Goal: Download file/media

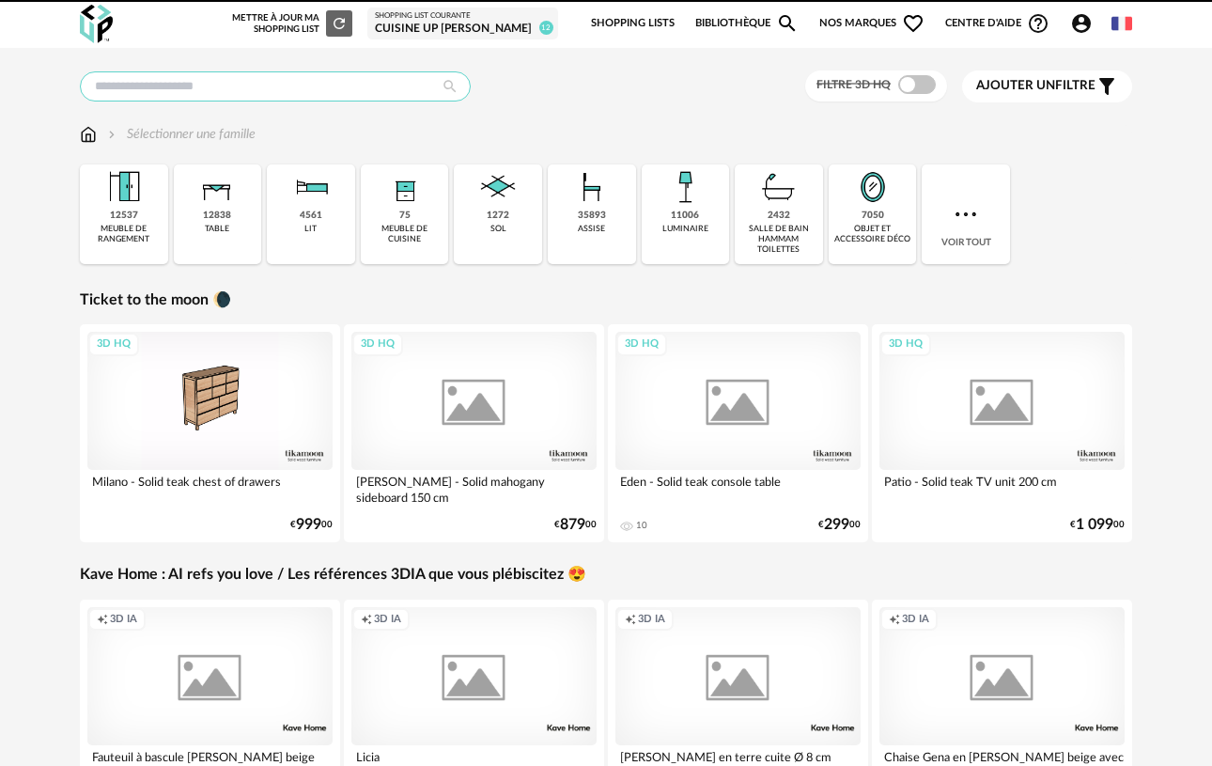
click at [367, 77] on input "text" at bounding box center [275, 86] width 391 height 30
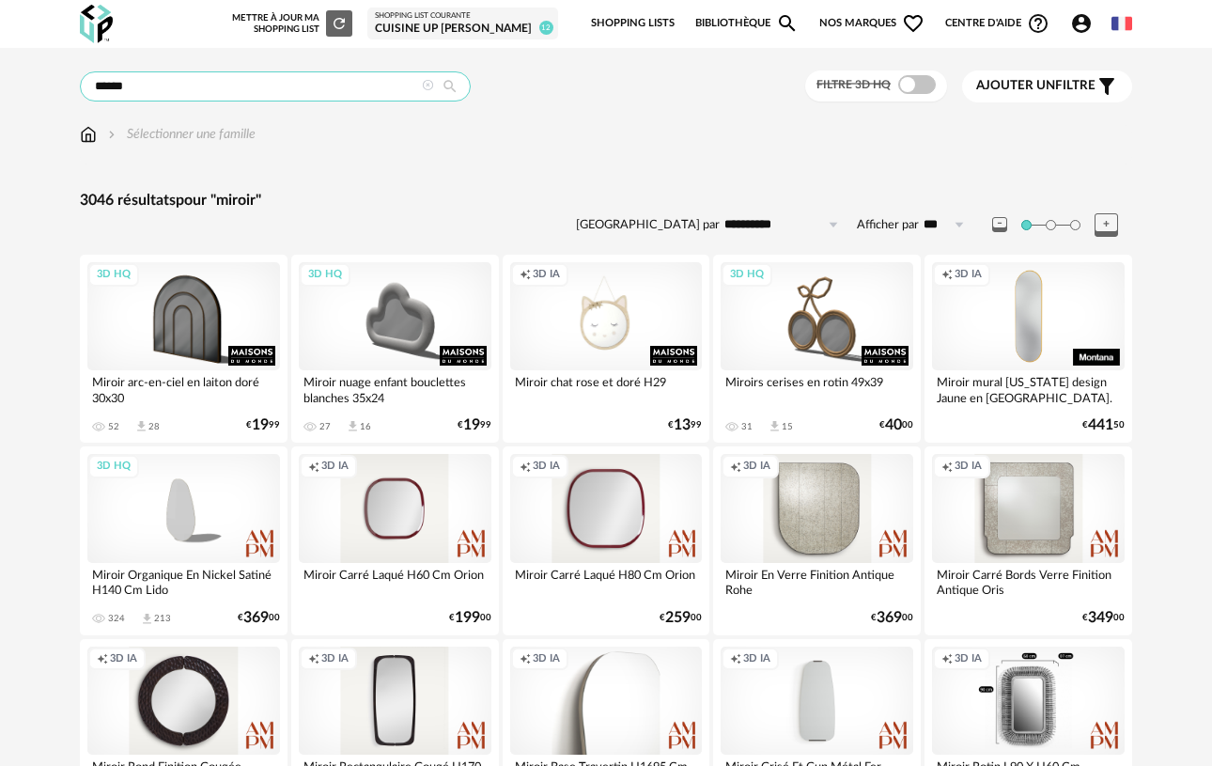
click at [349, 82] on input "******" at bounding box center [275, 86] width 391 height 30
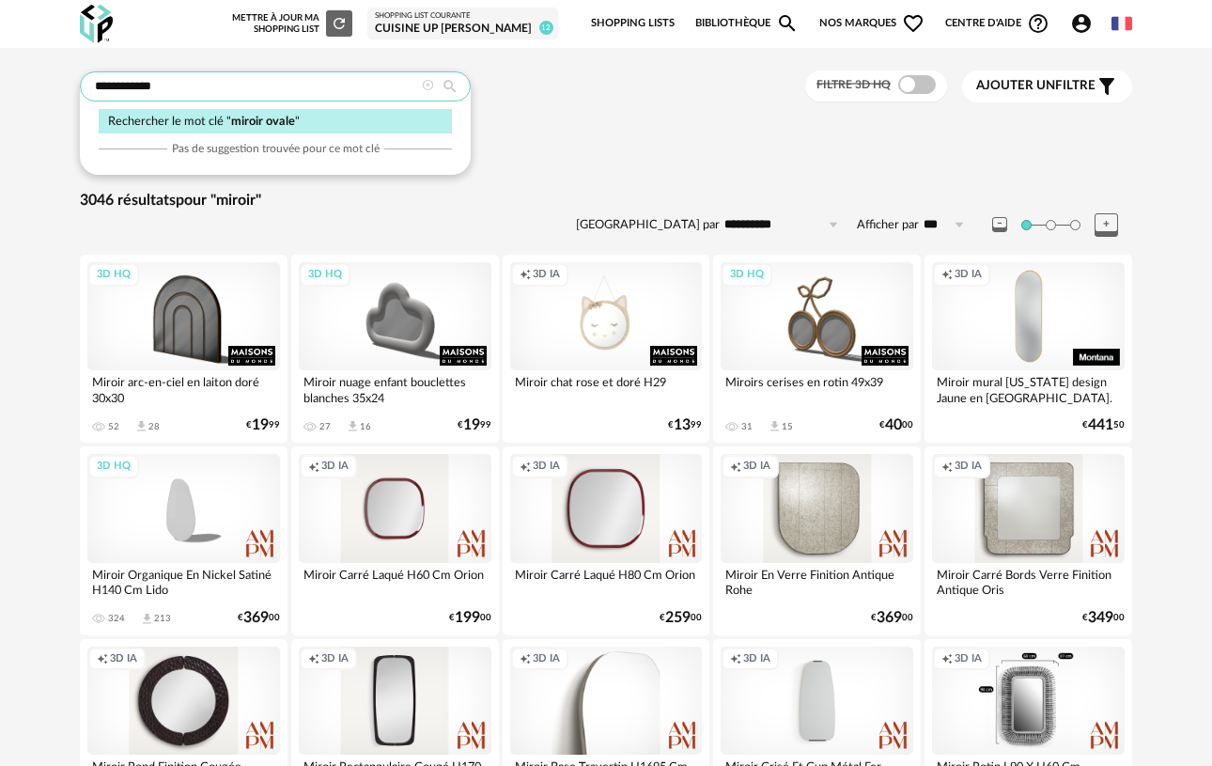
type input "**********"
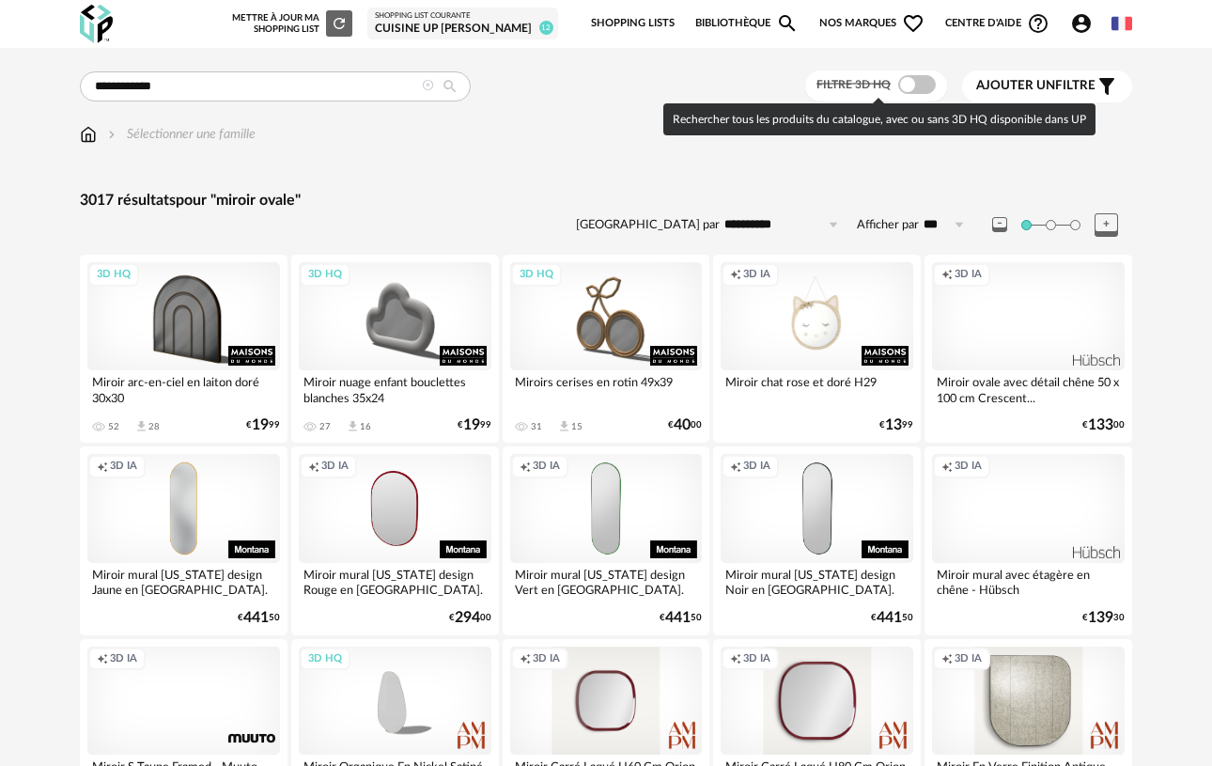
click at [894, 76] on label "Filtre 3D HQ" at bounding box center [878, 83] width 123 height 15
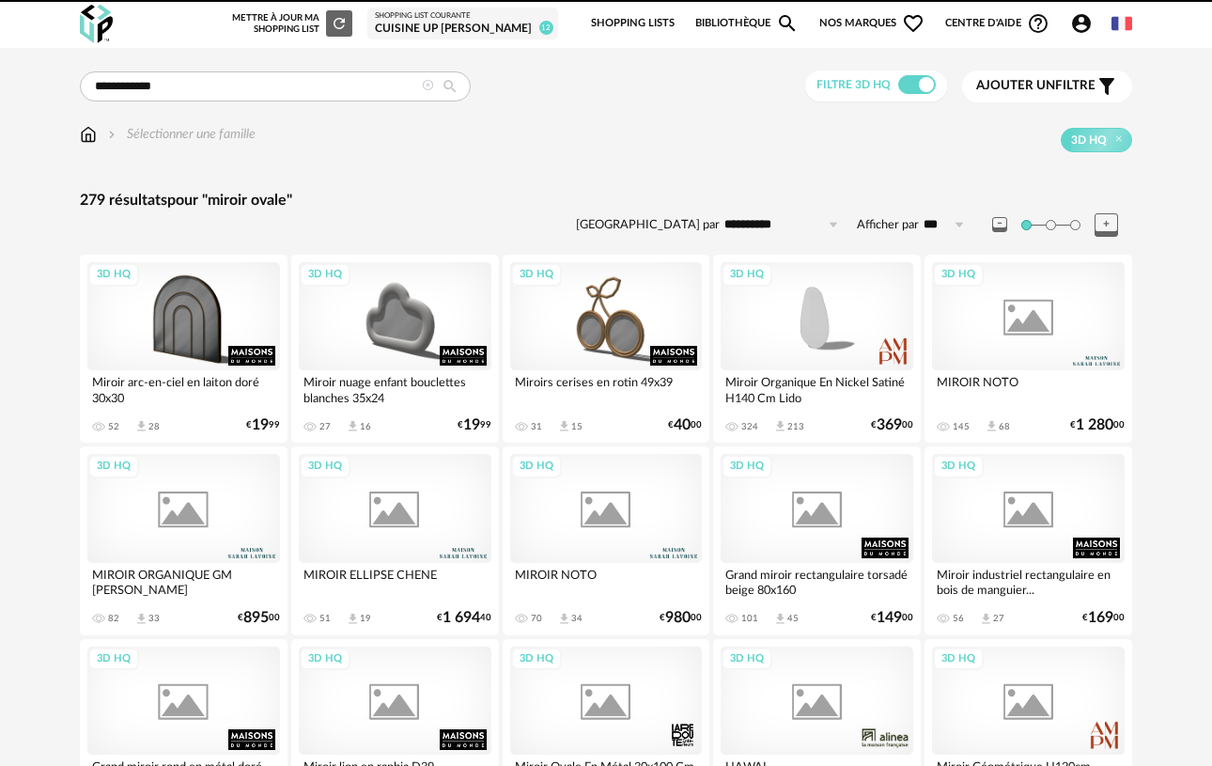
click at [916, 82] on span at bounding box center [917, 84] width 38 height 19
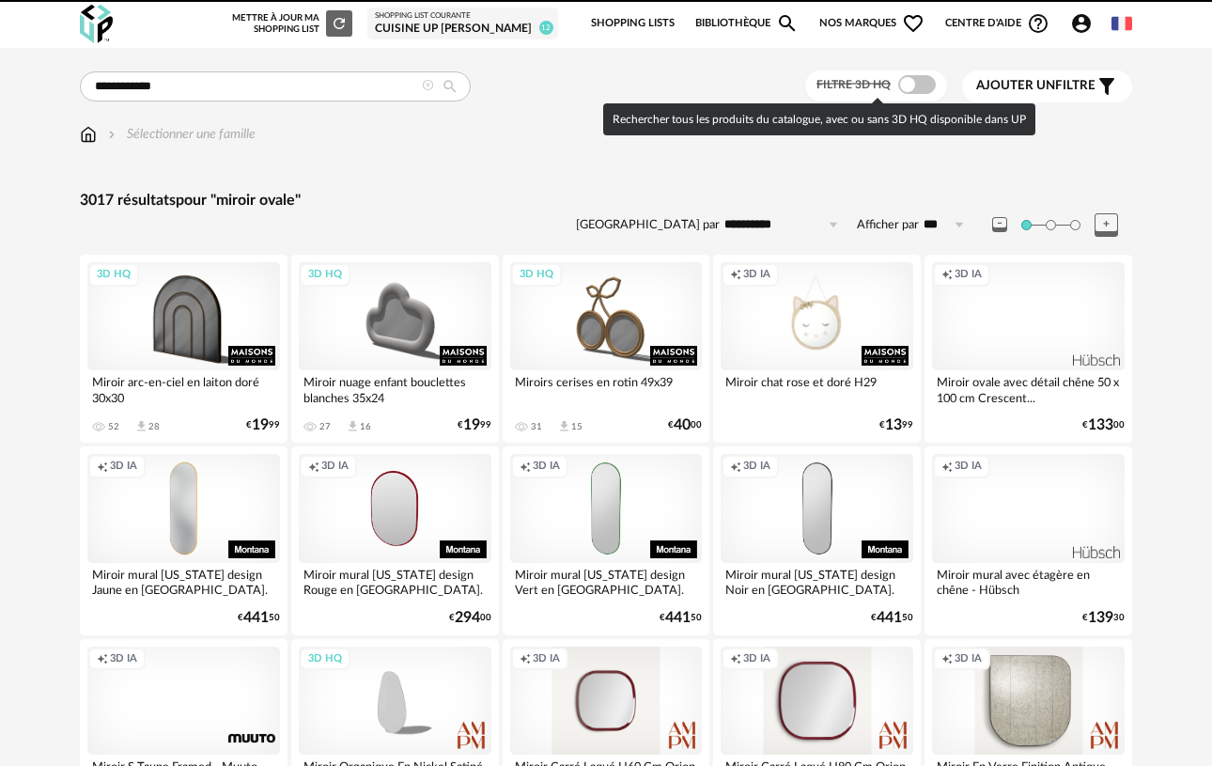
click at [916, 82] on span at bounding box center [917, 84] width 38 height 19
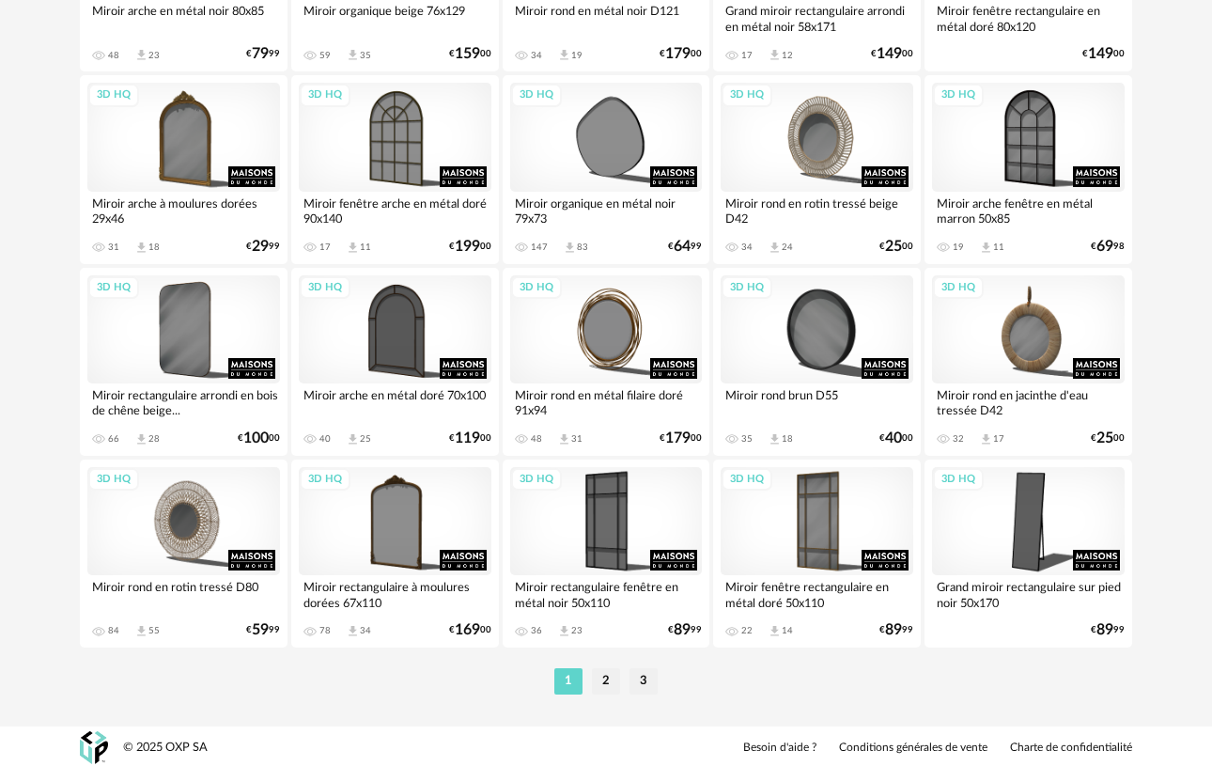
scroll to position [3444, 0]
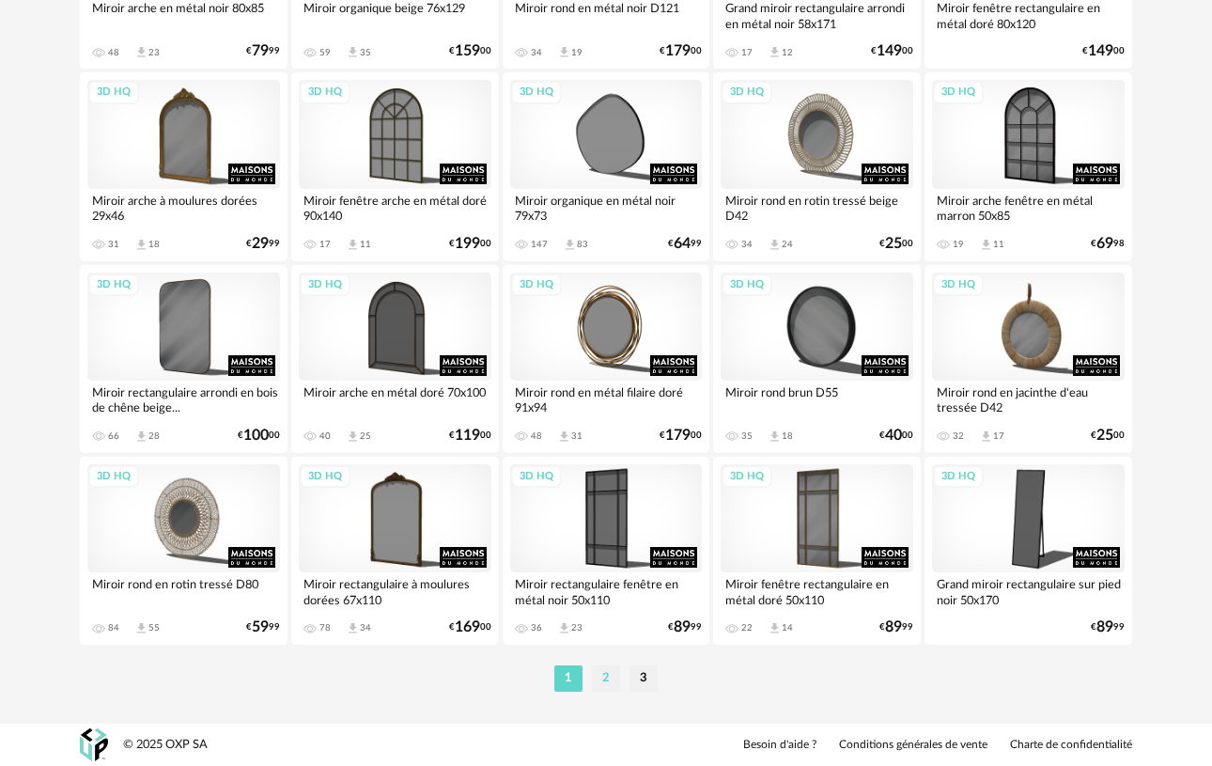
click at [605, 683] on li "2" at bounding box center [606, 678] width 28 height 26
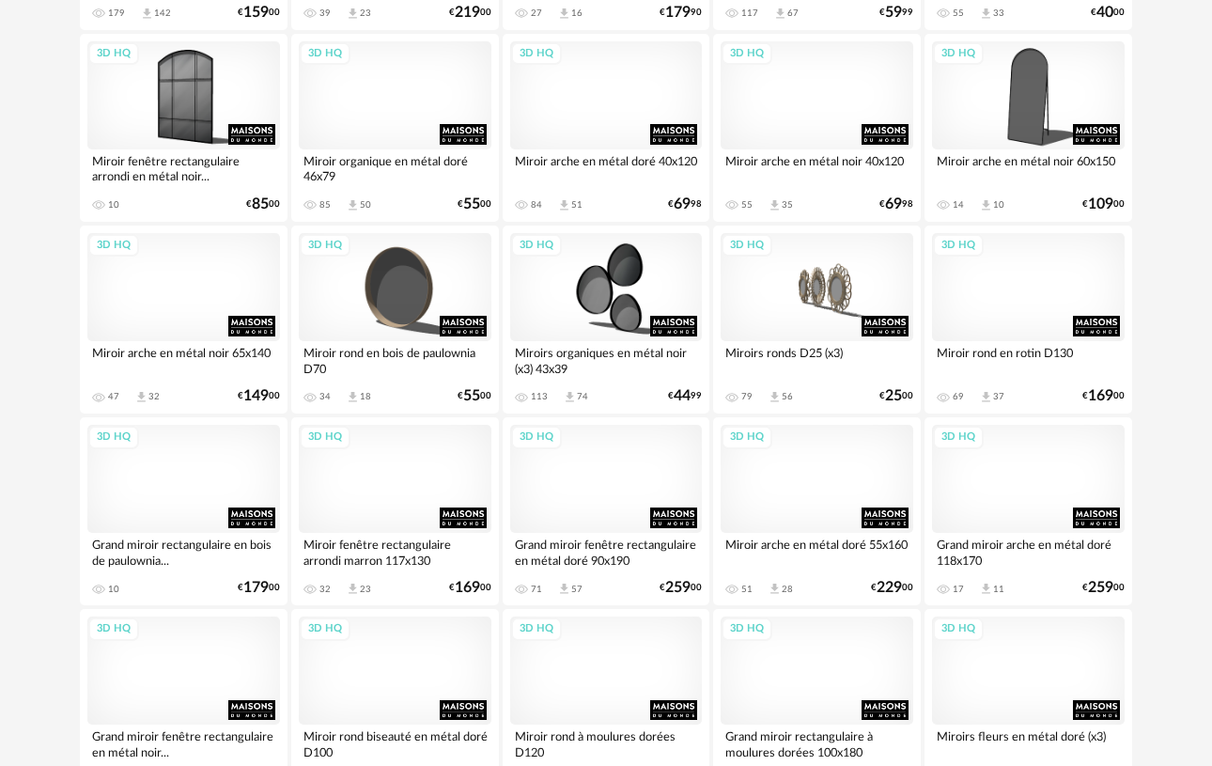
scroll to position [576, 0]
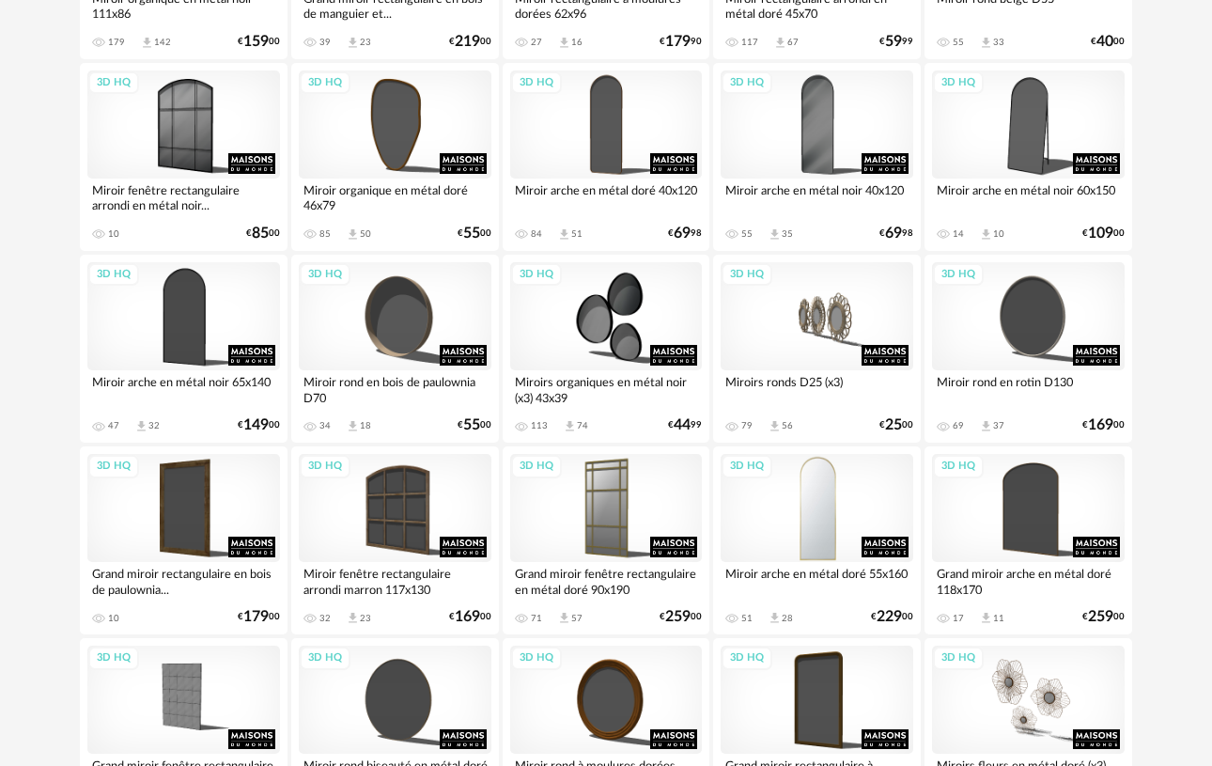
click at [823, 500] on div "3D HQ" at bounding box center [817, 508] width 193 height 108
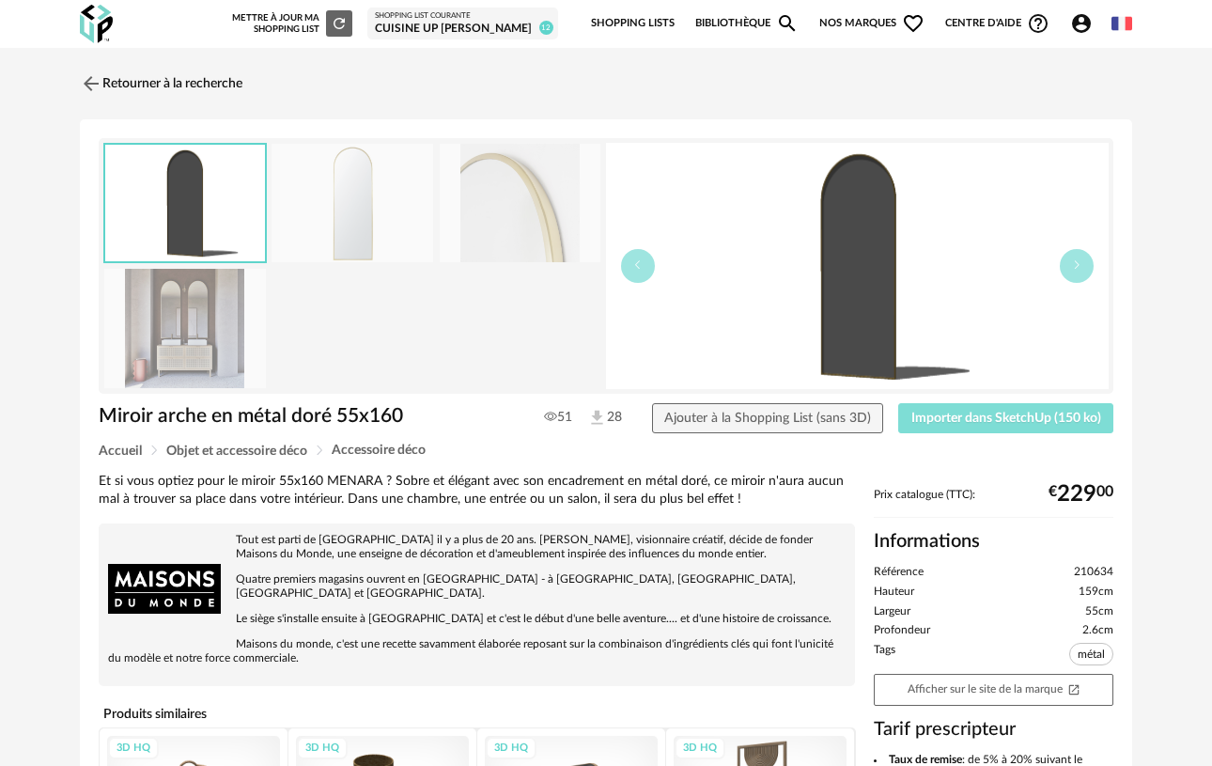
click at [989, 417] on span "Importer dans SketchUp (150 ko)" at bounding box center [1007, 418] width 190 height 13
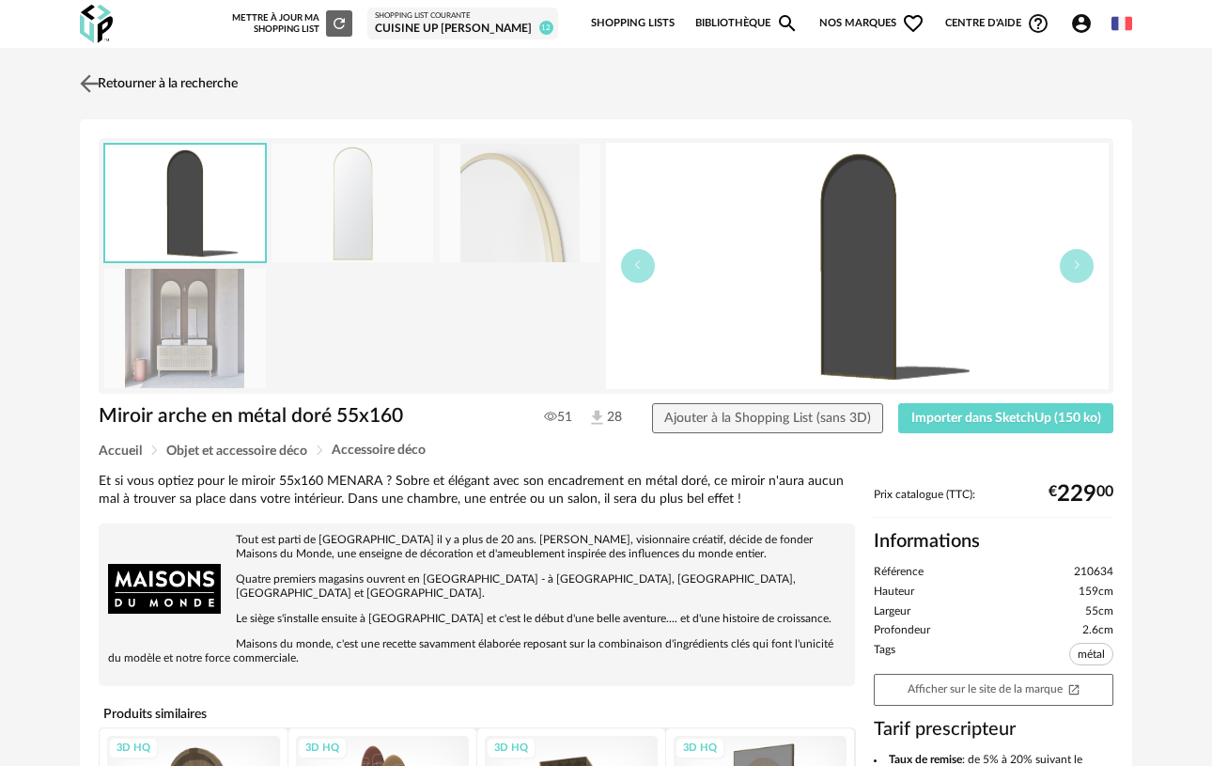
click at [85, 80] on img at bounding box center [89, 83] width 27 height 27
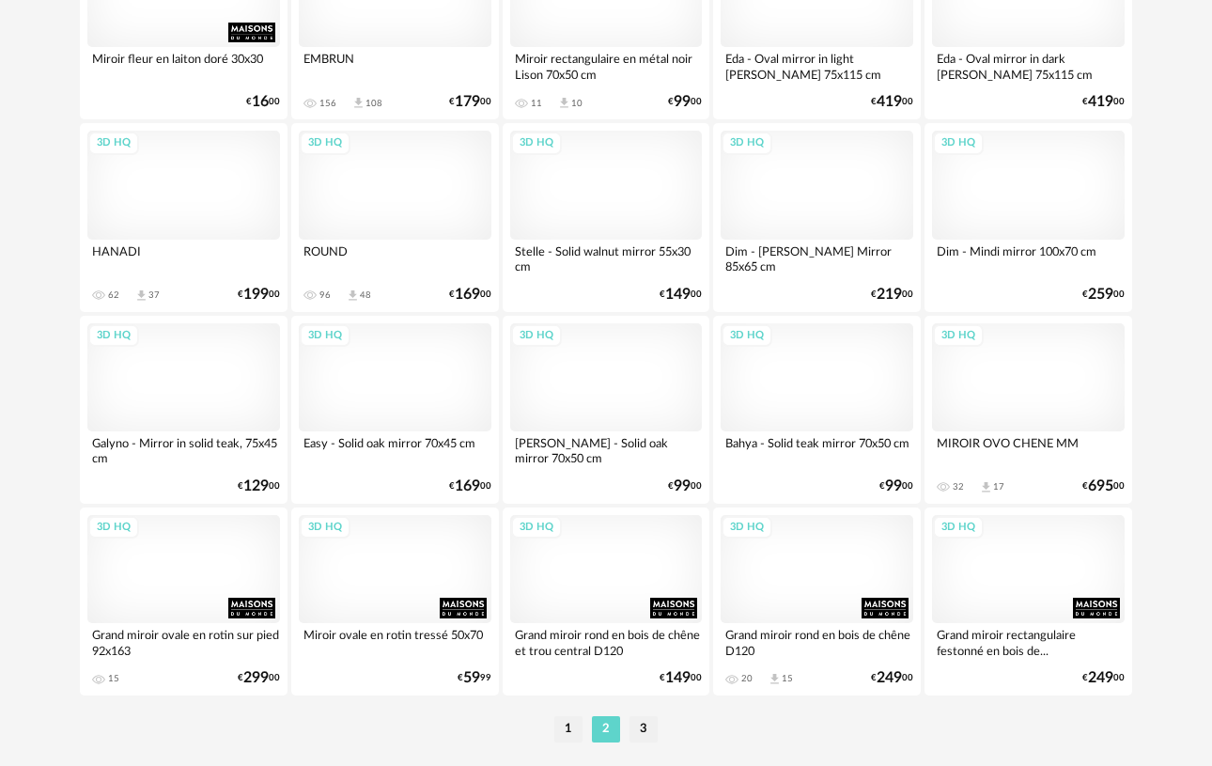
scroll to position [3444, 0]
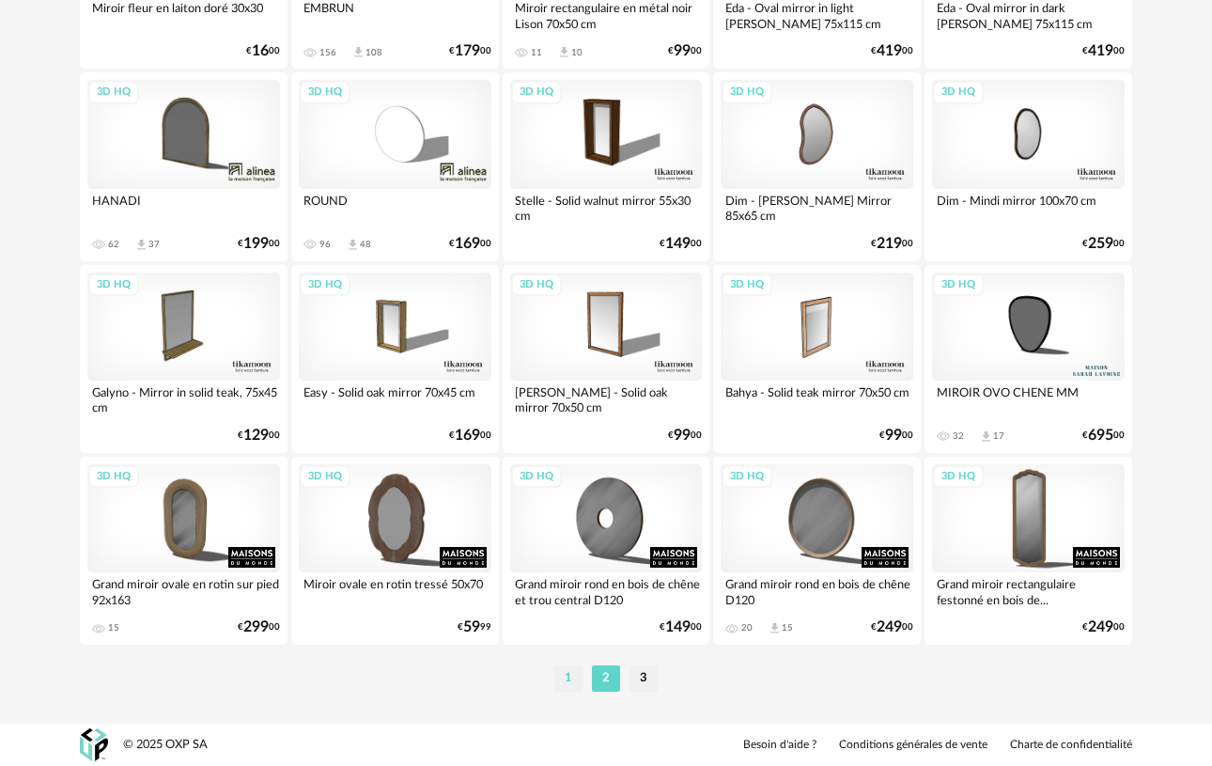
click at [582, 673] on li "1" at bounding box center [568, 678] width 28 height 26
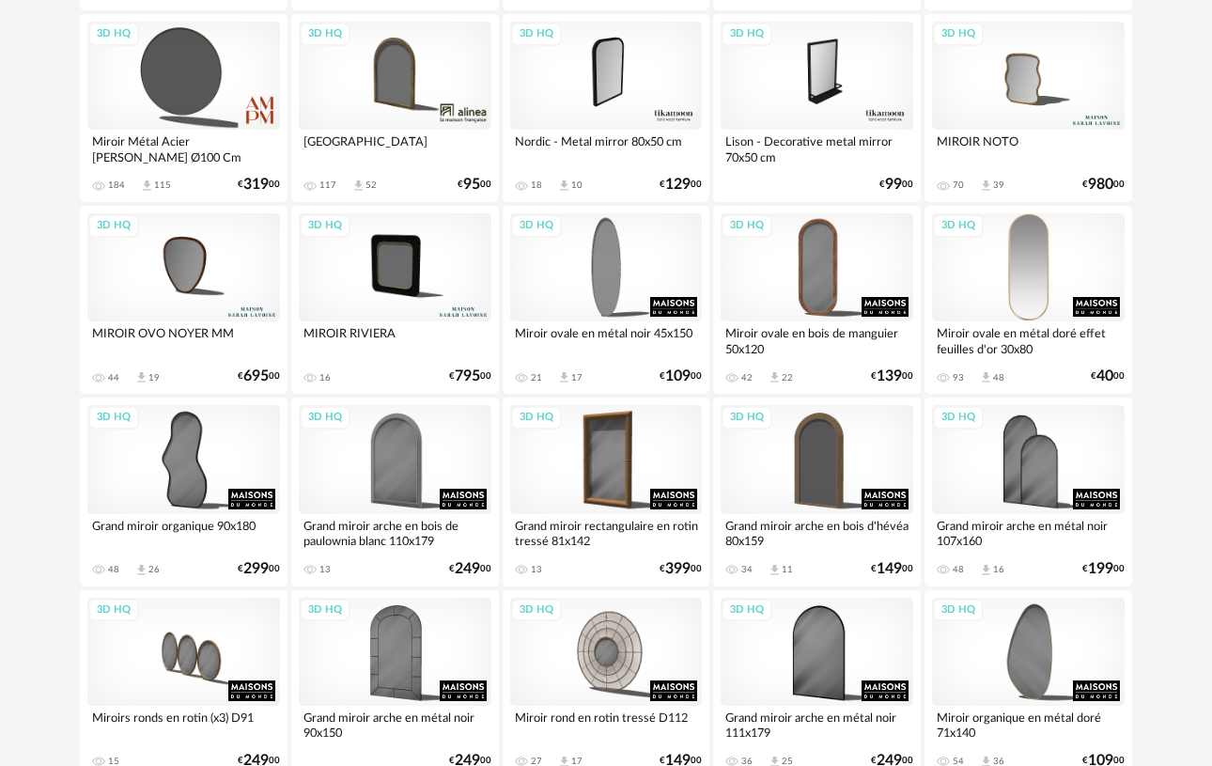
scroll to position [1013, 0]
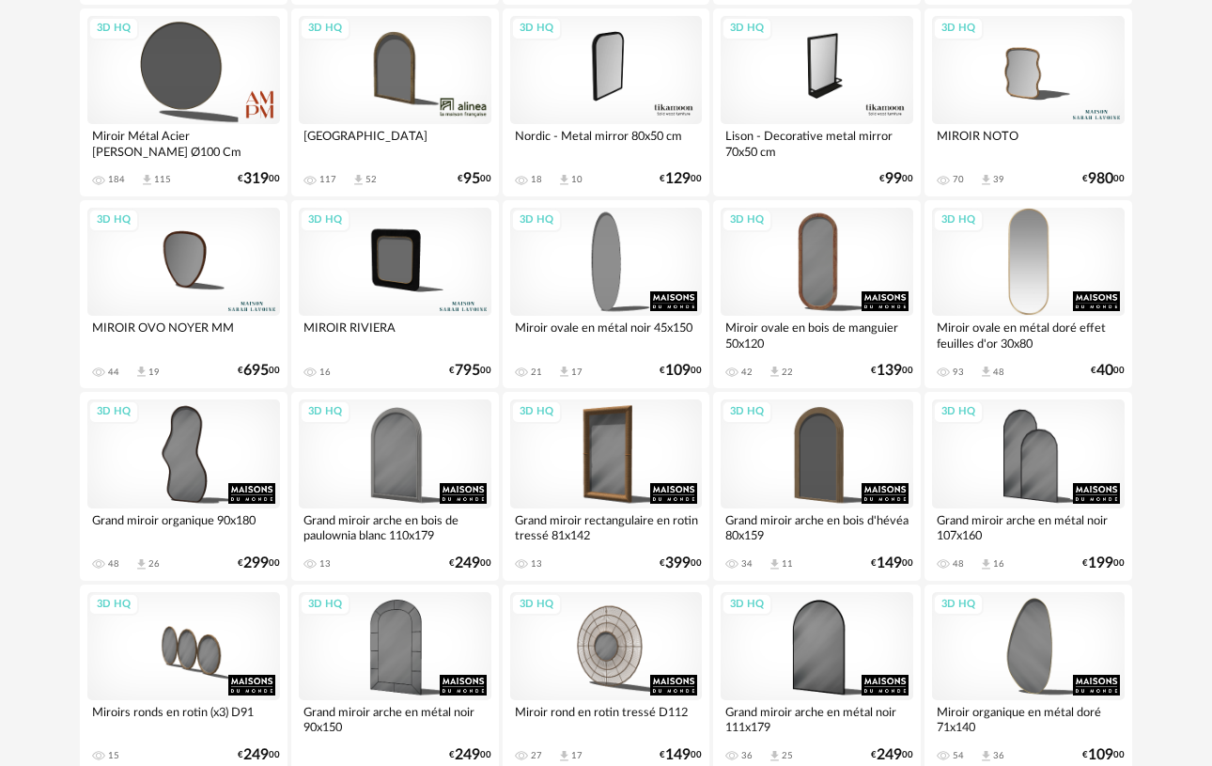
click at [1030, 247] on div "3D HQ" at bounding box center [1028, 262] width 193 height 108
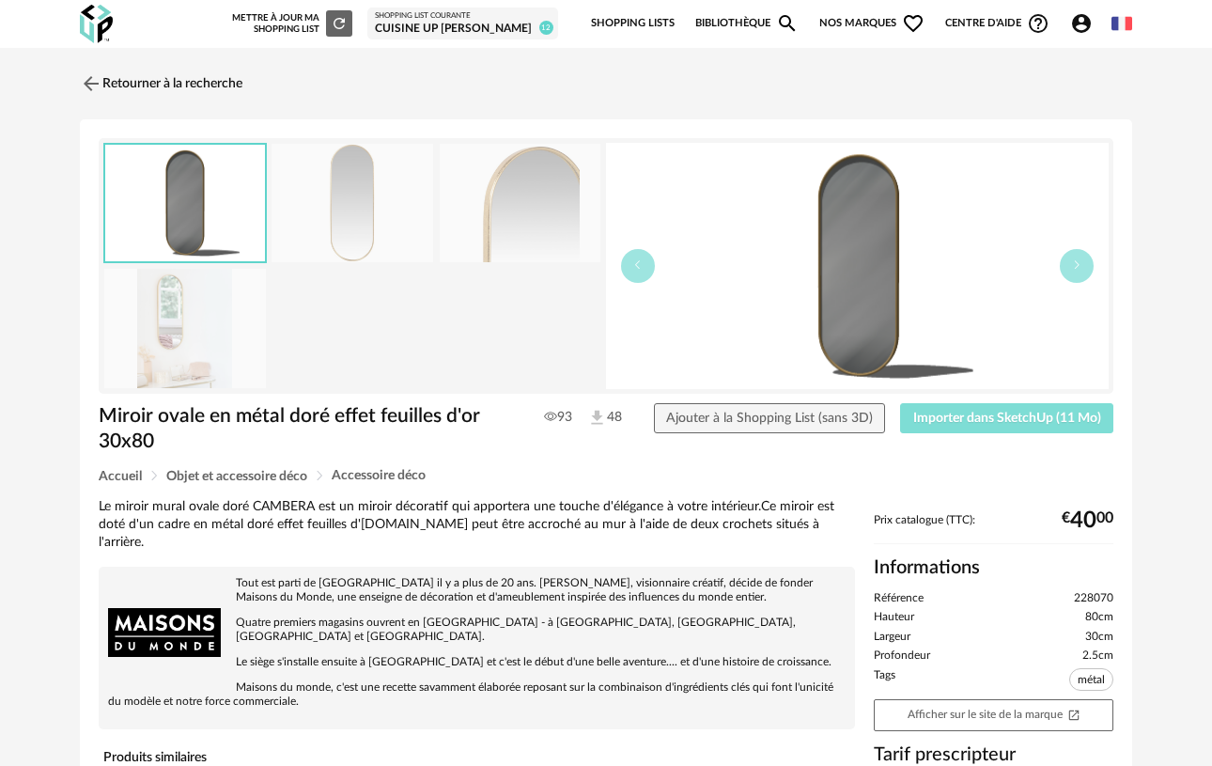
click at [965, 423] on span "Importer dans SketchUp (11 Mo)" at bounding box center [1007, 418] width 188 height 13
